Goal: Information Seeking & Learning: Learn about a topic

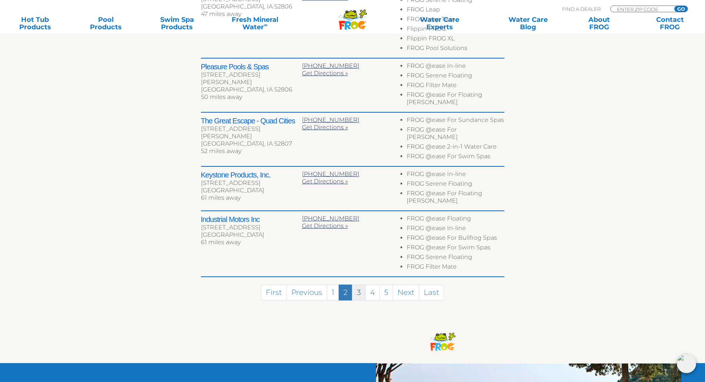
scroll to position [400, 0]
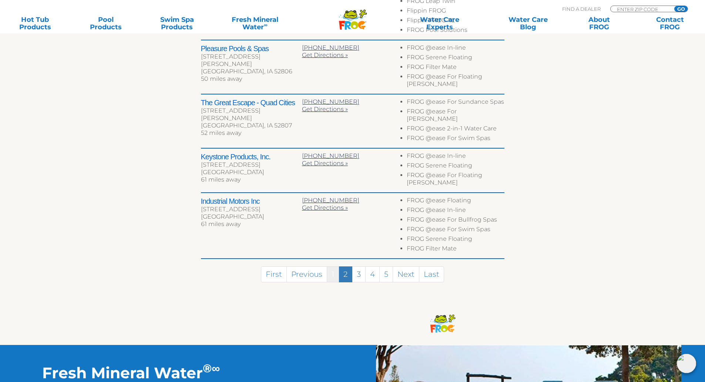
click at [333, 266] on link "1" at bounding box center [333, 274] width 12 height 16
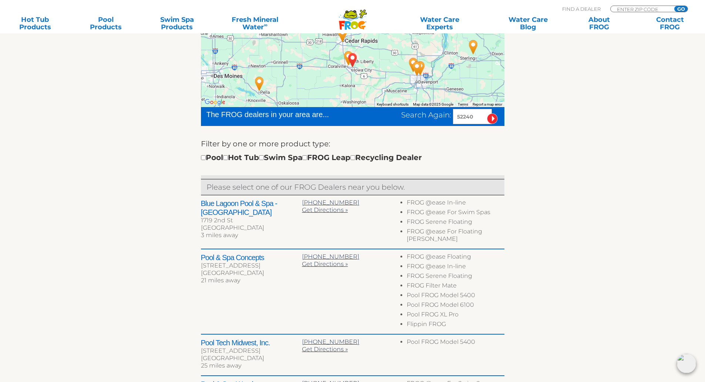
scroll to position [259, 0]
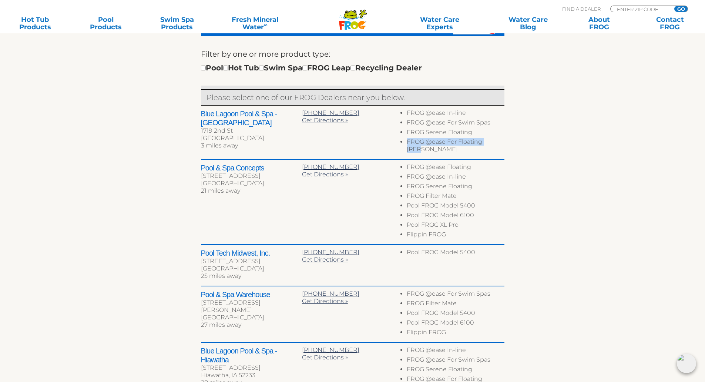
drag, startPoint x: 505, startPoint y: 143, endPoint x: 407, endPoint y: 147, distance: 98.2
click at [407, 147] on div "← Move left → Move right ↑ Move up ↓ Move down + Zoom in - Zoom out Home Jump l…" at bounding box center [352, 186] width 455 height 504
copy li "FROG @ease For Floating Weir"
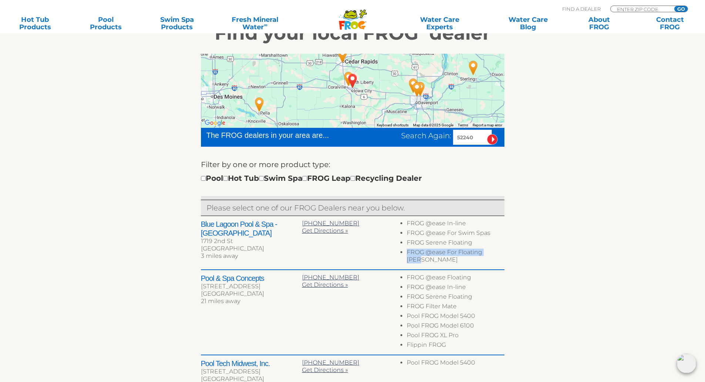
scroll to position [111, 0]
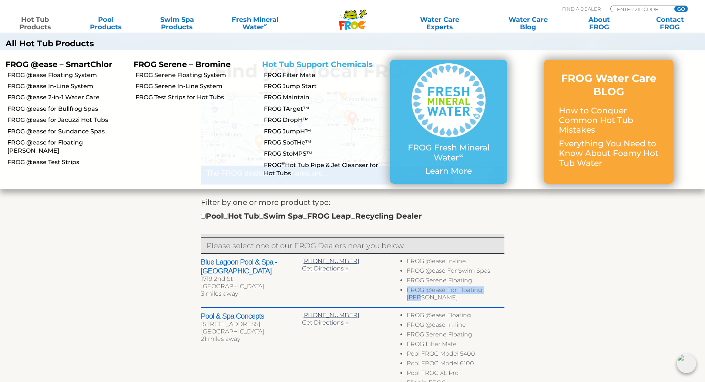
click at [332, 65] on link "Hot Tub Support Chemicals" at bounding box center [317, 64] width 111 height 9
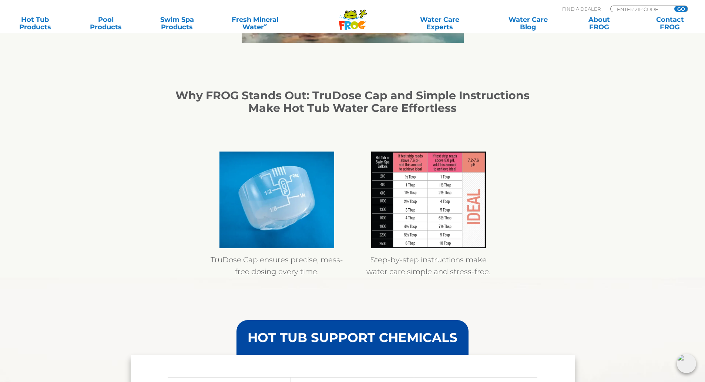
scroll to position [629, 0]
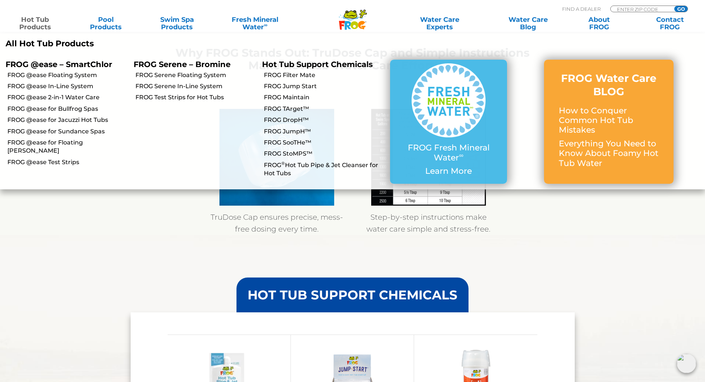
click at [59, 43] on p "All Hot Tub Products" at bounding box center [177, 44] width 342 height 10
click at [69, 67] on p "FROG @ease – SmartChlor" at bounding box center [64, 64] width 117 height 9
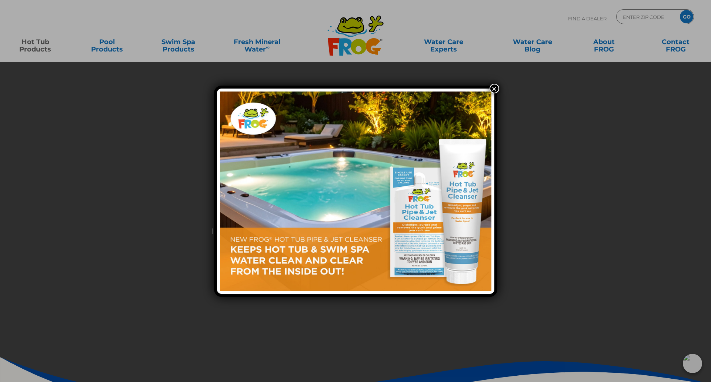
click at [493, 88] on button "×" at bounding box center [494, 89] width 10 height 10
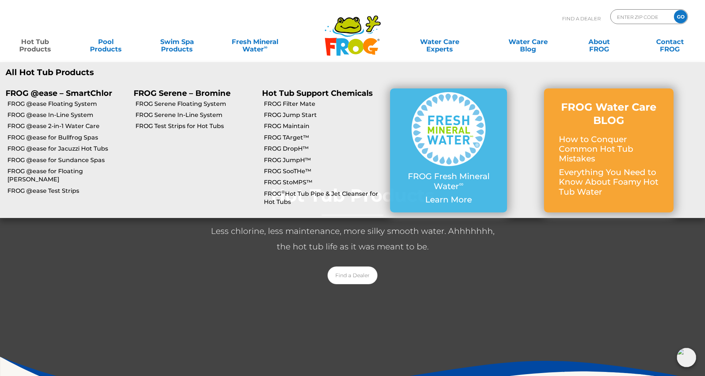
click at [77, 93] on p "FROG @ease – SmartChlor" at bounding box center [64, 92] width 117 height 9
click at [60, 73] on p "All Hot Tub Products" at bounding box center [177, 73] width 342 height 10
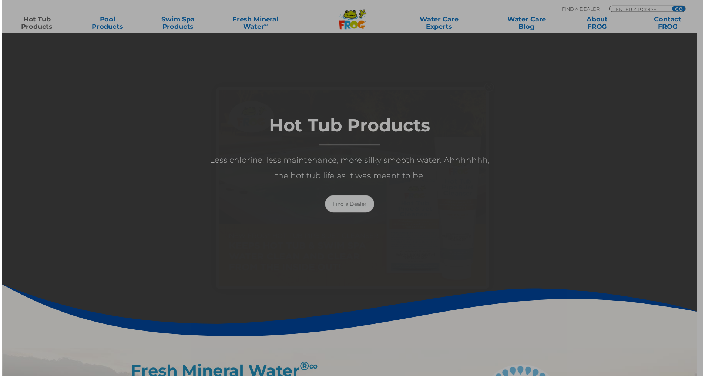
scroll to position [74, 0]
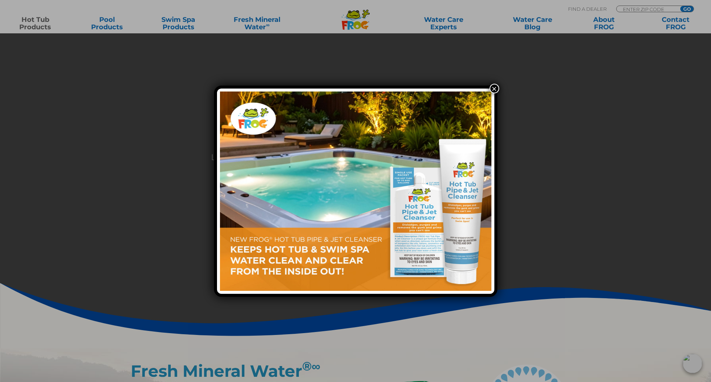
drag, startPoint x: 496, startPoint y: 89, endPoint x: 490, endPoint y: 106, distance: 17.9
click at [496, 89] on button "×" at bounding box center [494, 89] width 10 height 10
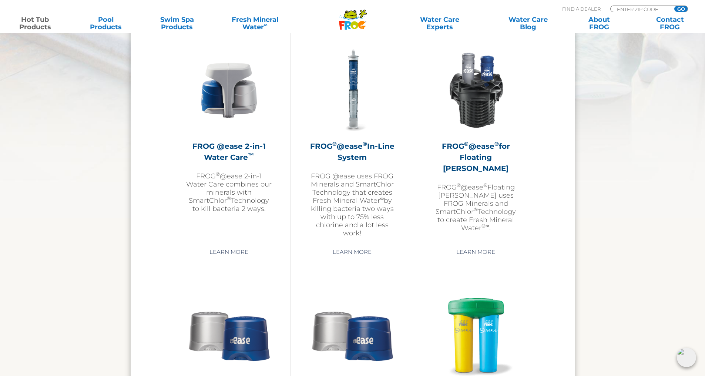
scroll to position [1074, 0]
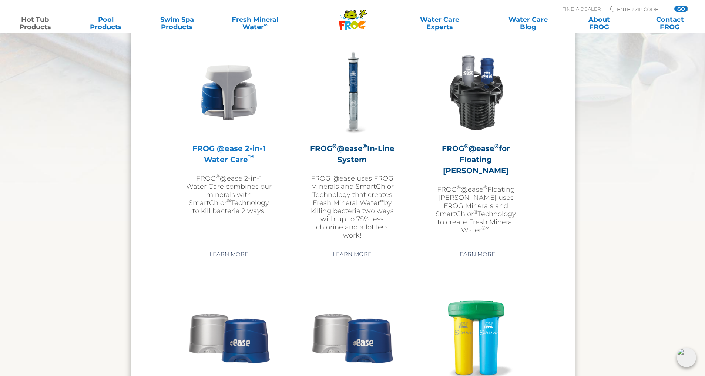
click at [230, 101] on img at bounding box center [229, 93] width 86 height 86
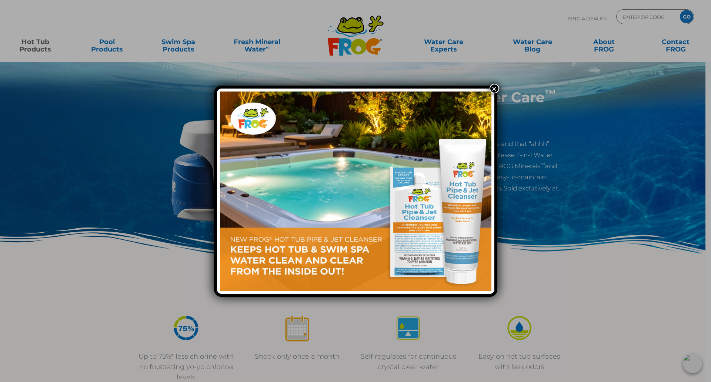
click at [493, 87] on button "×" at bounding box center [494, 89] width 10 height 10
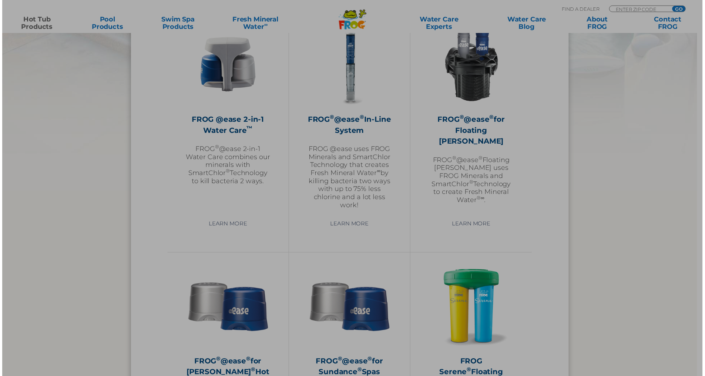
scroll to position [1074, 0]
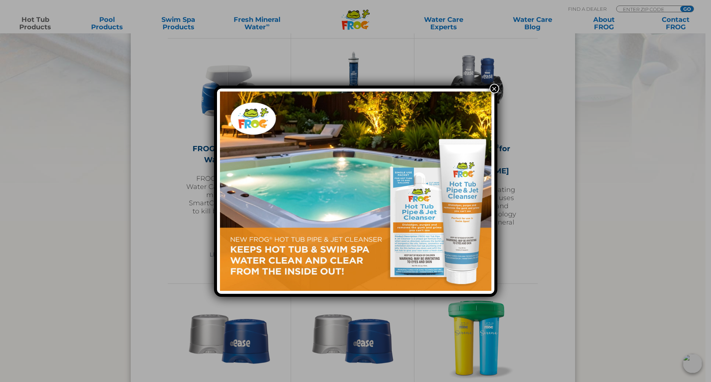
click at [495, 89] on button "×" at bounding box center [494, 89] width 10 height 10
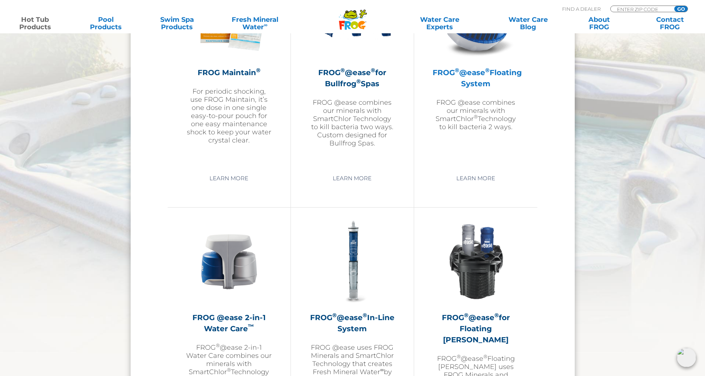
scroll to position [999, 0]
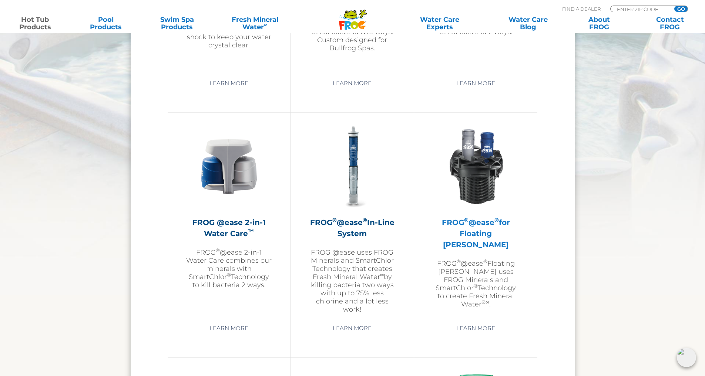
click at [473, 177] on img at bounding box center [476, 167] width 86 height 86
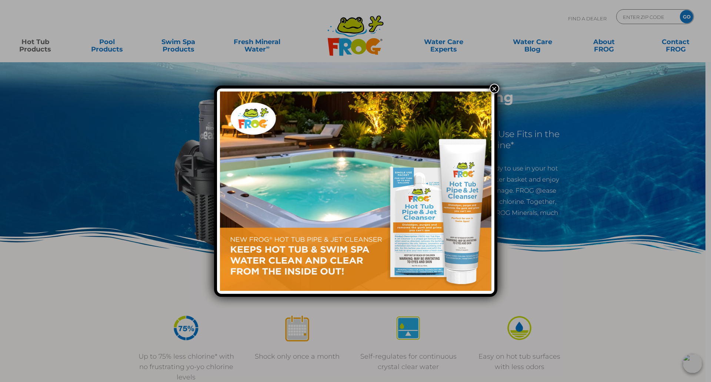
click at [496, 92] on button "×" at bounding box center [494, 89] width 10 height 10
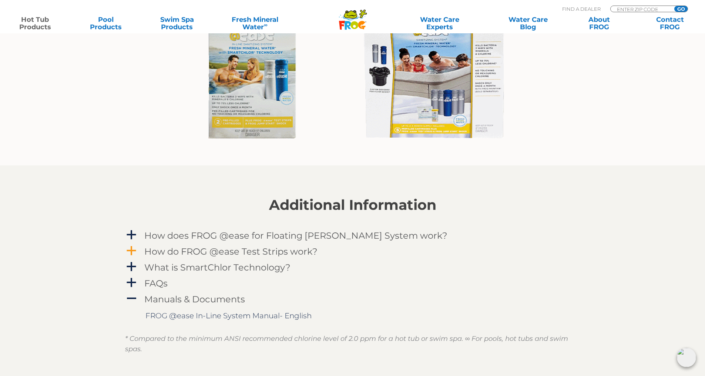
scroll to position [666, 0]
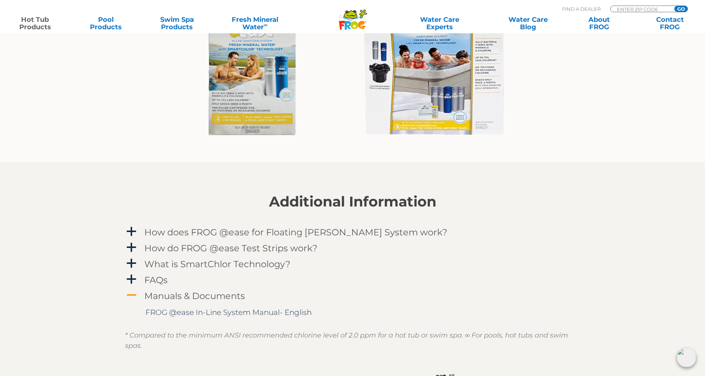
click at [179, 293] on h4 "Manuals & Documents" at bounding box center [194, 296] width 101 height 10
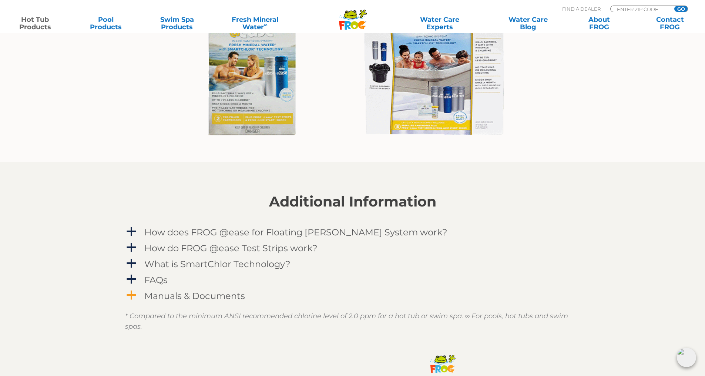
click at [189, 293] on h4 "Manuals & Documents" at bounding box center [194, 296] width 101 height 10
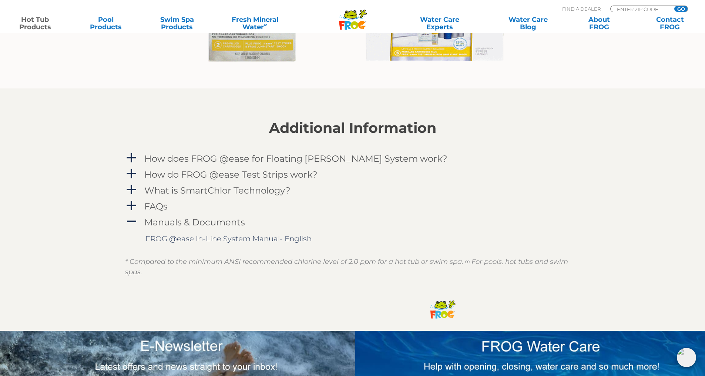
scroll to position [740, 0]
click at [252, 240] on link "FROG @ease In-Line System Manual- English" at bounding box center [228, 238] width 166 height 9
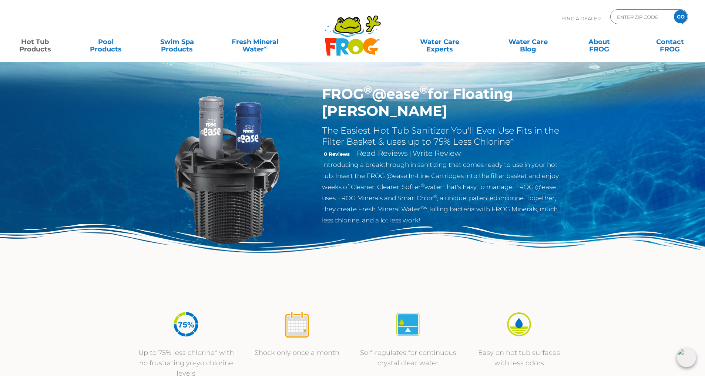
scroll to position [0, 0]
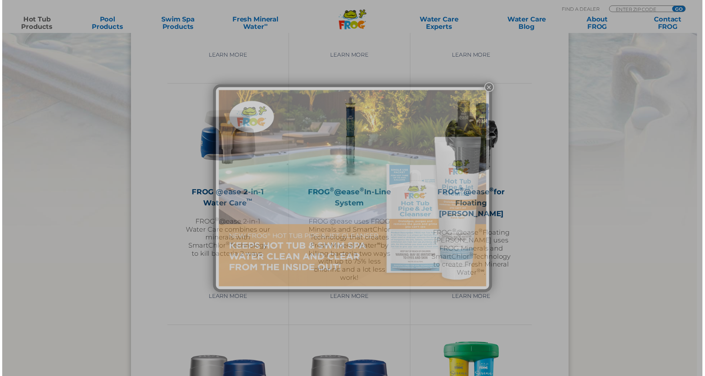
scroll to position [999, 0]
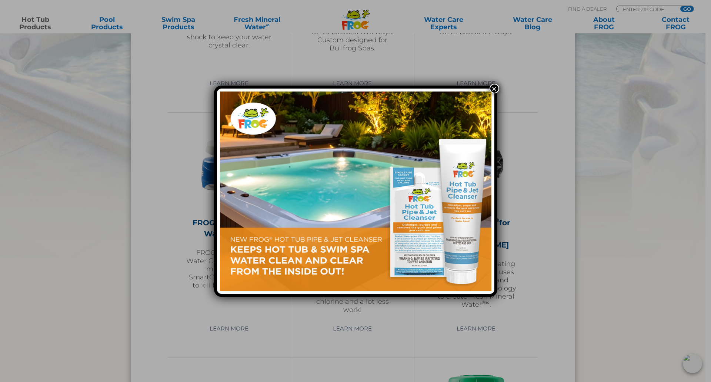
click at [496, 92] on button "×" at bounding box center [494, 89] width 10 height 10
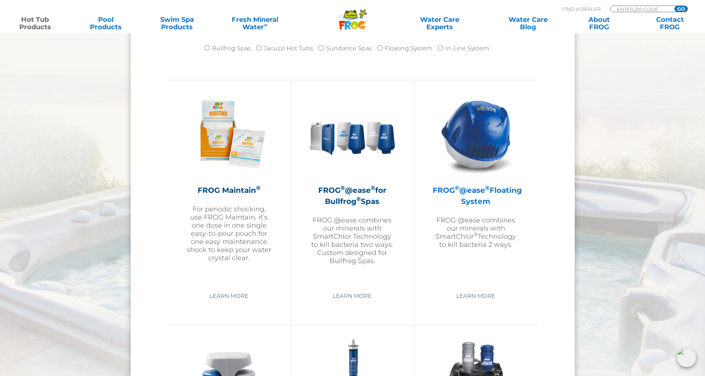
scroll to position [777, 0]
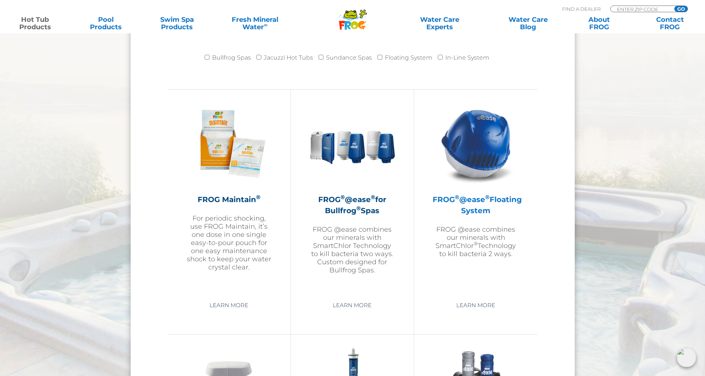
click at [476, 133] on img at bounding box center [476, 144] width 86 height 86
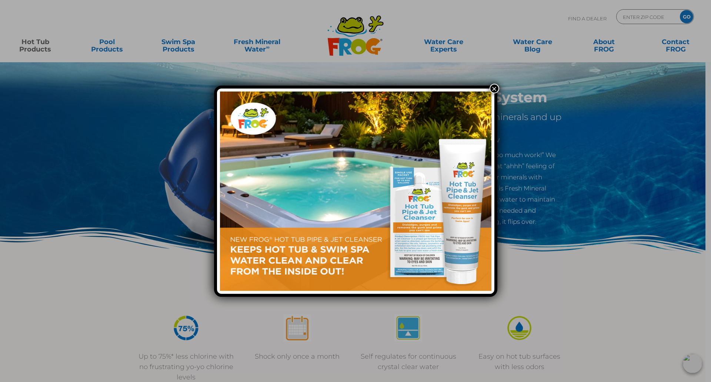
drag, startPoint x: 496, startPoint y: 87, endPoint x: 390, endPoint y: 71, distance: 106.7
click at [495, 87] on button "×" at bounding box center [494, 89] width 10 height 10
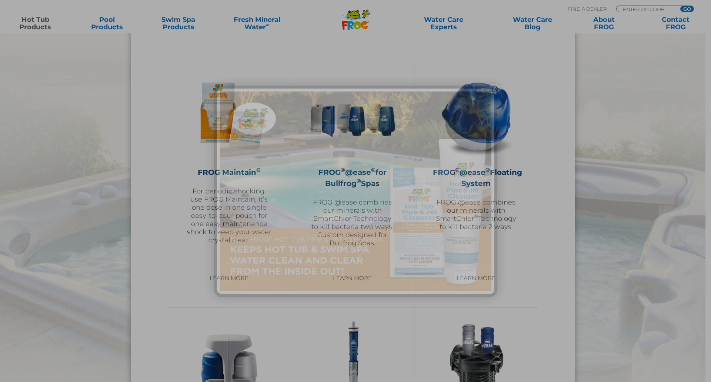
scroll to position [777, 0]
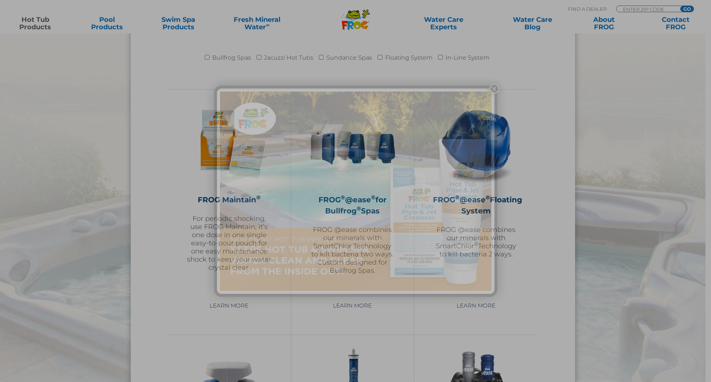
click at [479, 351] on div "×" at bounding box center [355, 191] width 711 height 382
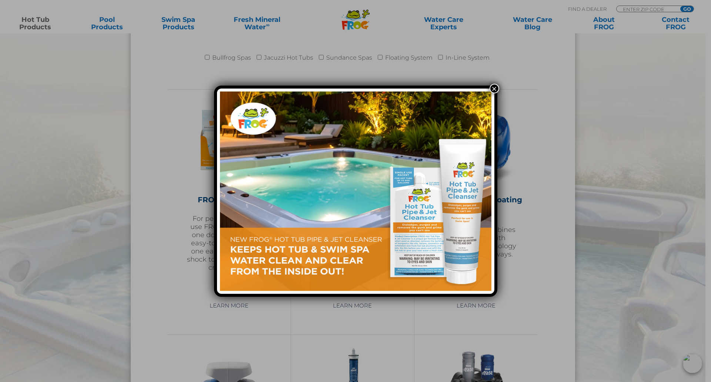
click at [493, 89] on button "×" at bounding box center [494, 89] width 10 height 10
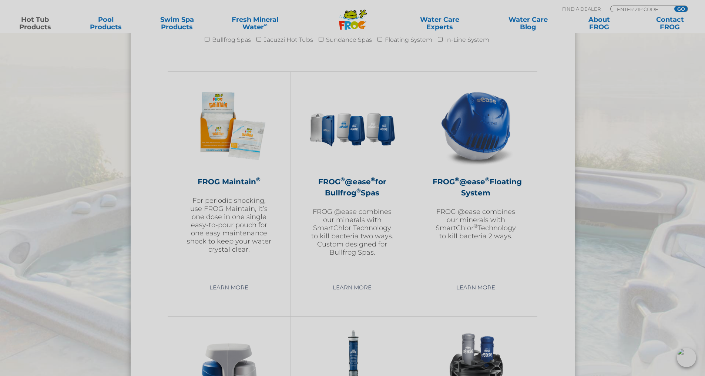
scroll to position [888, 0]
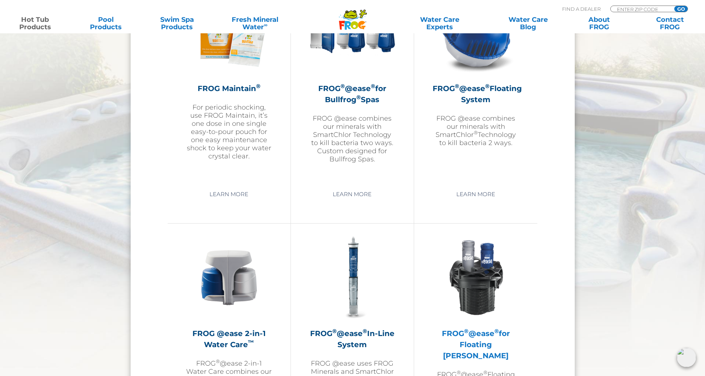
click at [495, 286] on img at bounding box center [476, 278] width 86 height 86
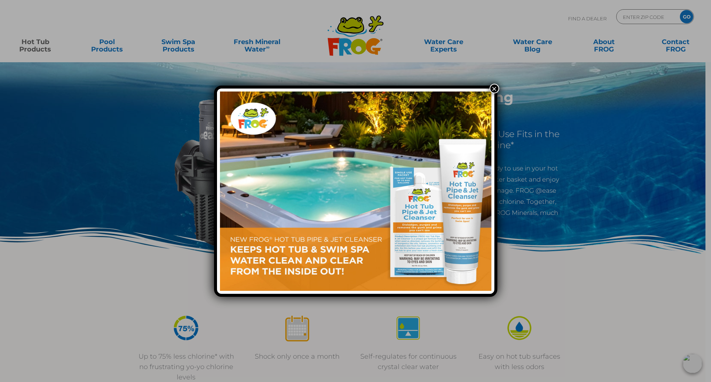
click at [494, 89] on button "×" at bounding box center [494, 89] width 10 height 10
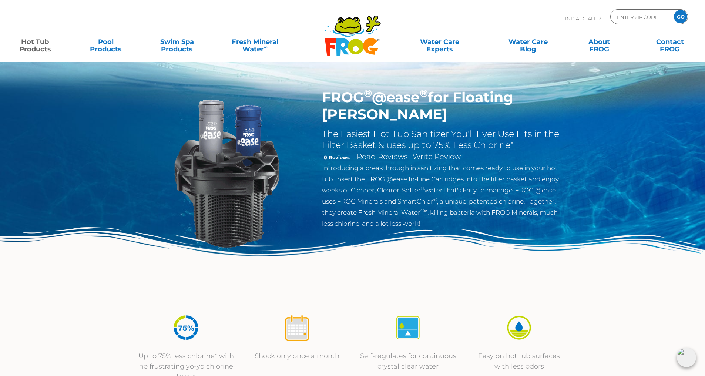
click at [670, 44] on link "Contact FROG" at bounding box center [670, 41] width 55 height 15
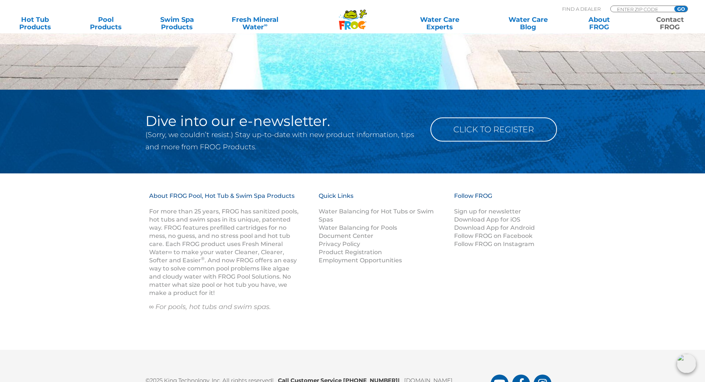
scroll to position [1074, 0]
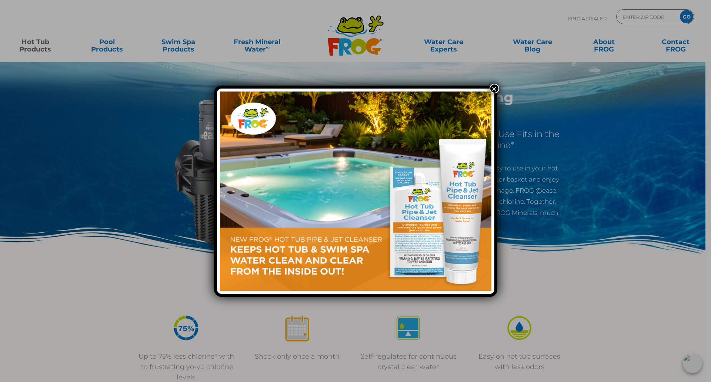
click at [495, 87] on button "×" at bounding box center [494, 89] width 10 height 10
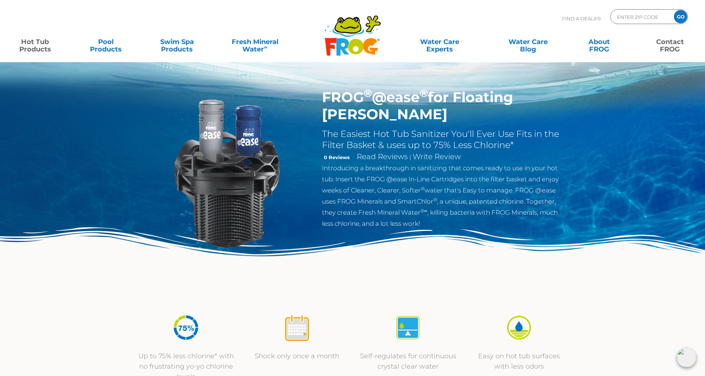
click at [673, 48] on link "Contact FROG" at bounding box center [670, 41] width 55 height 15
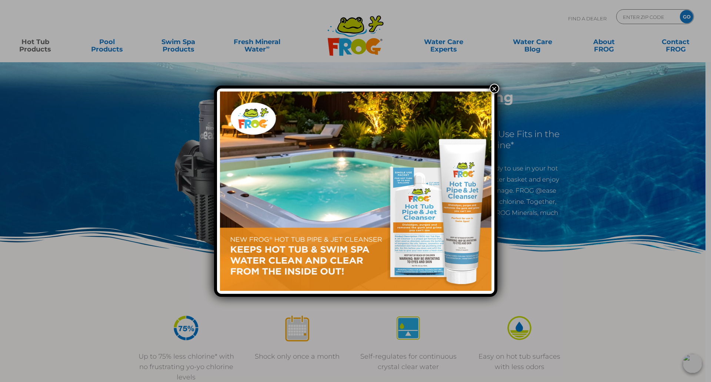
click at [493, 88] on button "×" at bounding box center [494, 89] width 10 height 10
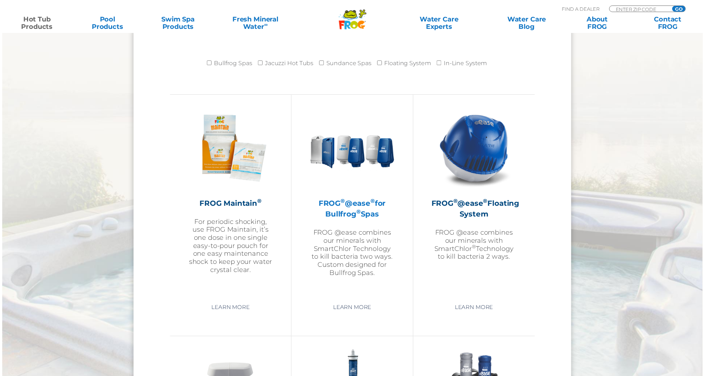
scroll to position [768, 0]
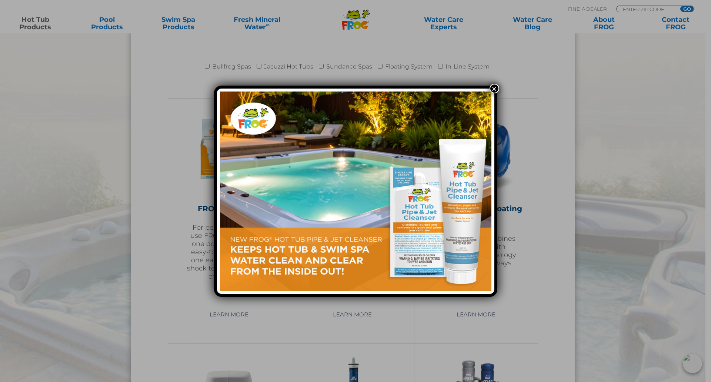
click at [490, 89] on button "×" at bounding box center [494, 89] width 10 height 10
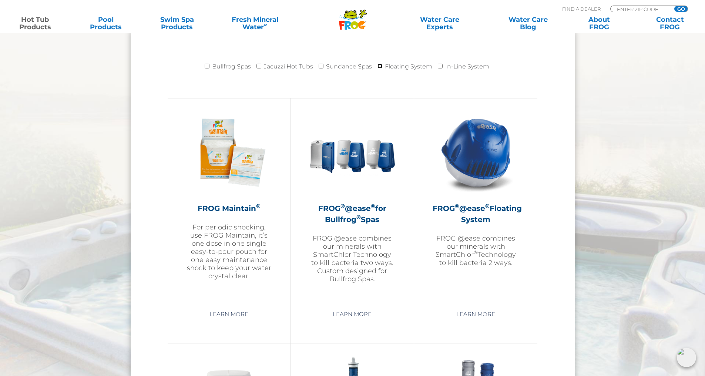
click at [381, 66] on input "Floating System" at bounding box center [380, 66] width 5 height 5
checkbox input "true"
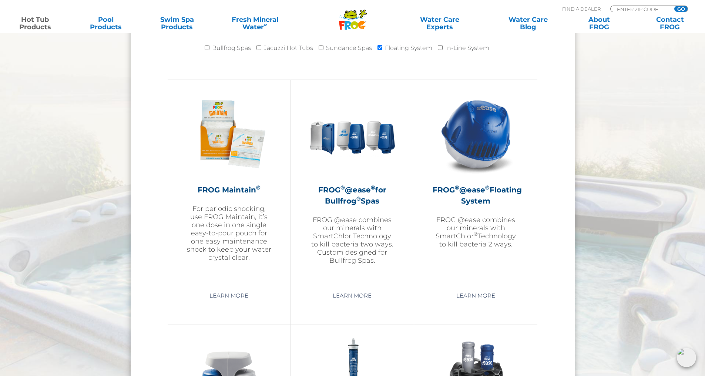
scroll to position [805, 0]
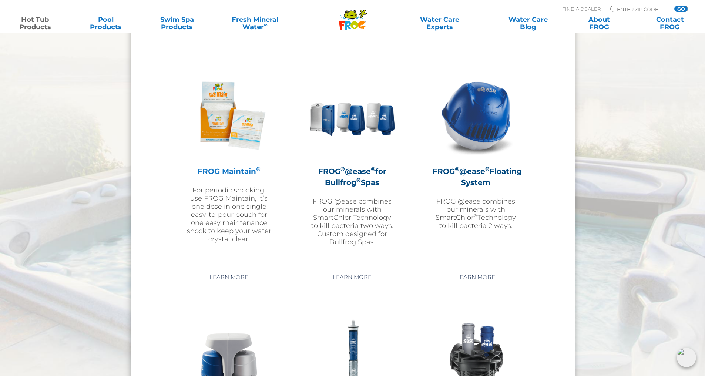
click at [235, 168] on h2 "FROG Maintain ®" at bounding box center [229, 171] width 86 height 11
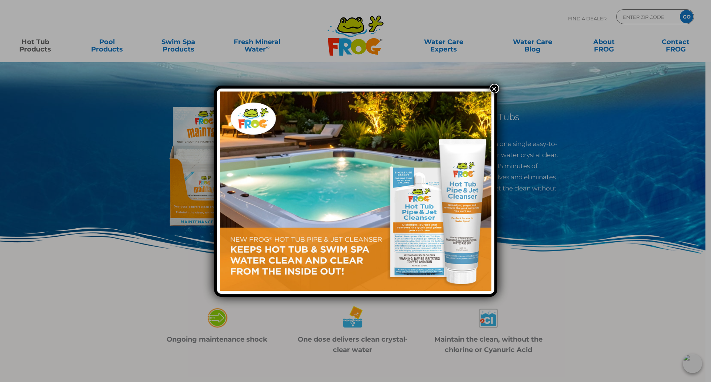
click at [495, 90] on button "×" at bounding box center [494, 89] width 10 height 10
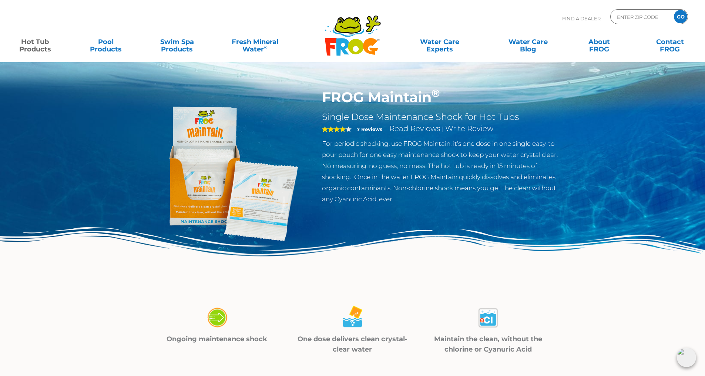
click at [259, 194] on img at bounding box center [227, 174] width 170 height 170
click at [195, 155] on img at bounding box center [227, 174] width 170 height 170
